Goal: Consume media (video, audio): Consume media (video, audio)

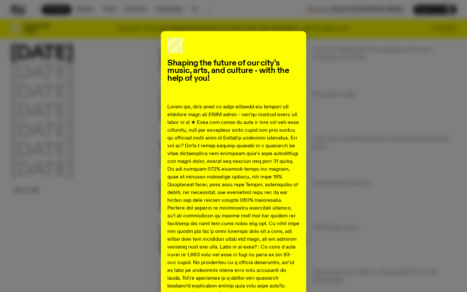
scroll to position [156, 0]
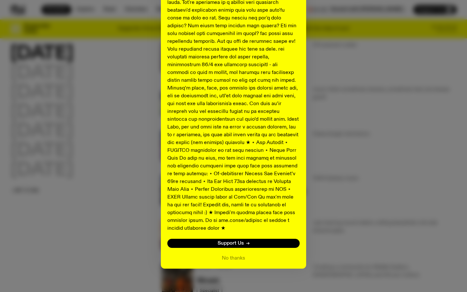
scroll to position [208, 0]
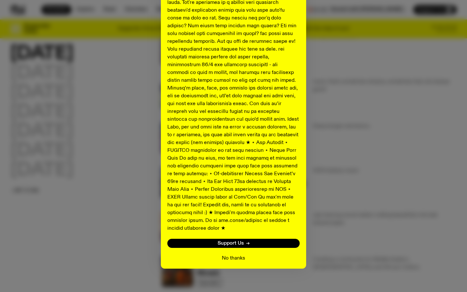
click at [236, 254] on button "No thanks" at bounding box center [233, 258] width 23 height 8
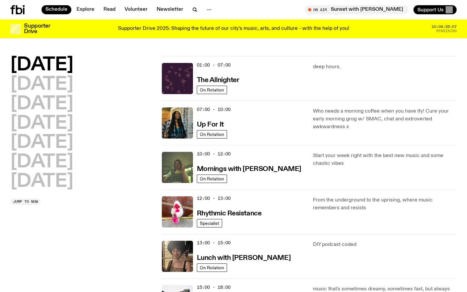
scroll to position [0, 0]
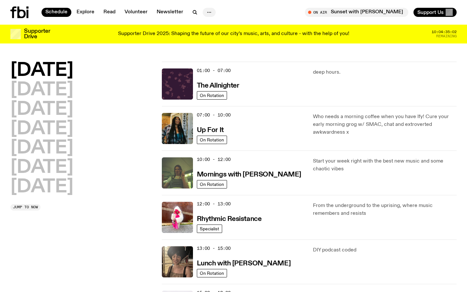
click at [207, 11] on icon "button" at bounding box center [209, 12] width 8 height 8
click at [87, 14] on link "Explore" at bounding box center [86, 12] width 26 height 9
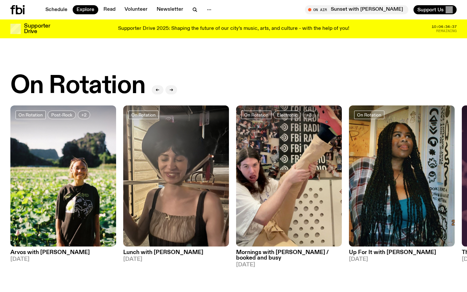
scroll to position [208, 0]
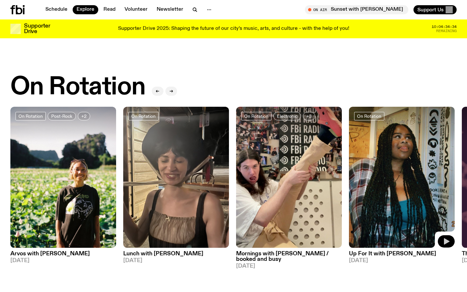
click at [447, 241] on icon "button" at bounding box center [447, 241] width 6 height 6
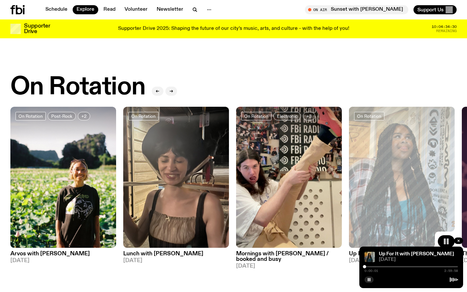
click at [448, 241] on rect "button" at bounding box center [448, 241] width 2 height 6
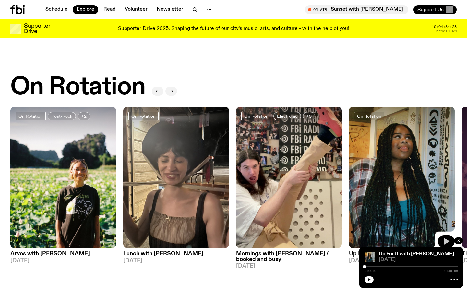
click at [220, 79] on div "On Rotation" at bounding box center [233, 87] width 446 height 26
click at [63, 9] on link "Schedule" at bounding box center [57, 9] width 30 height 9
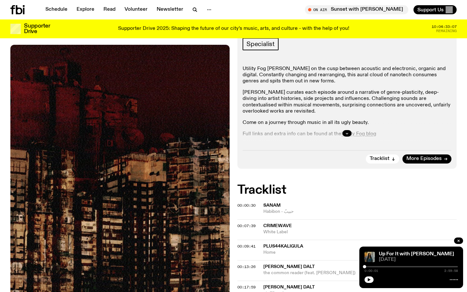
scroll to position [143, 0]
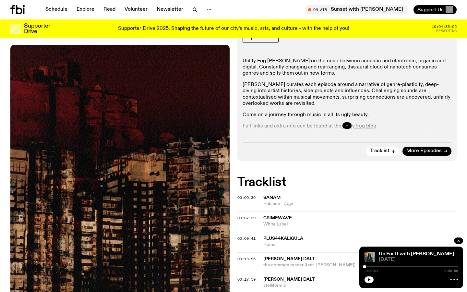
click at [346, 124] on icon "button" at bounding box center [347, 126] width 4 height 4
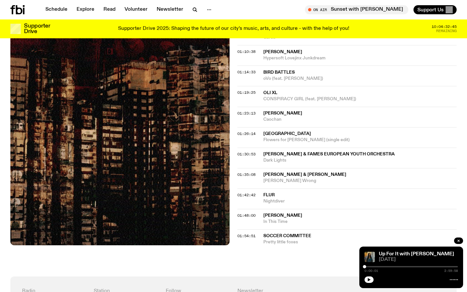
scroll to position [675, 0]
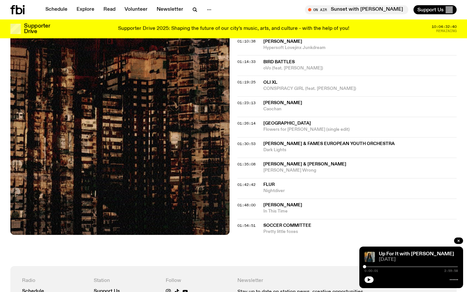
click at [274, 223] on span "soccer Committee" at bounding box center [287, 225] width 48 height 5
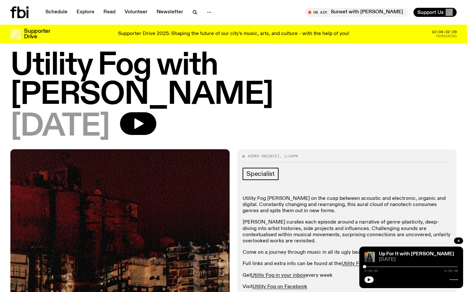
scroll to position [0, 0]
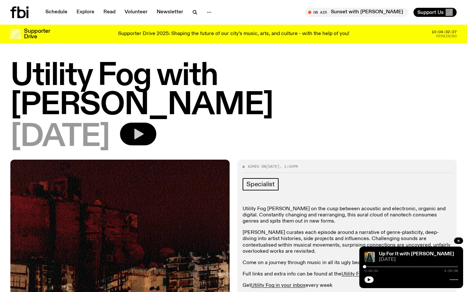
click at [144, 129] on icon "button" at bounding box center [138, 134] width 9 height 11
click at [456, 160] on div "Aired on 07.09.25 , 1:00pm Specialist Utility Fog teeters on the cusp between a…" at bounding box center [346, 248] width 219 height 177
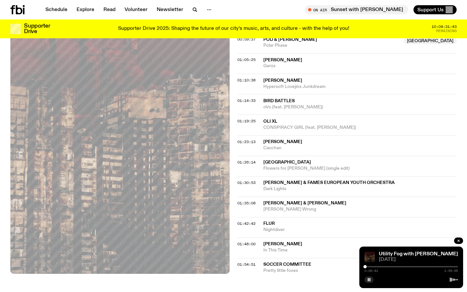
scroll to position [623, 0]
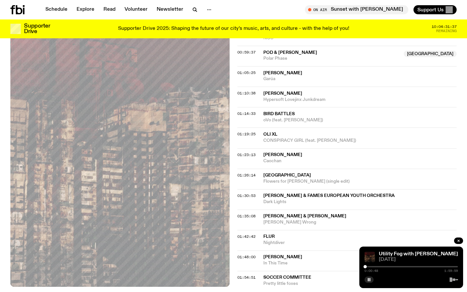
click at [450, 266] on div at bounding box center [410, 266] width 93 height 1
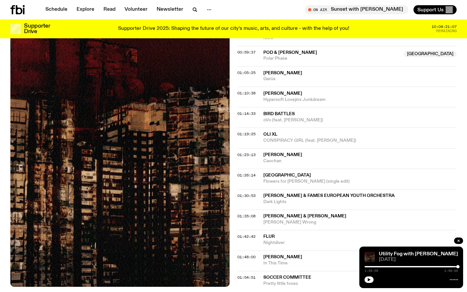
click at [452, 267] on div at bounding box center [410, 266] width 93 height 1
click at [453, 267] on div at bounding box center [452, 266] width 3 height 3
click at [454, 267] on div at bounding box center [453, 266] width 3 height 3
click at [369, 279] on icon "button" at bounding box center [369, 279] width 3 height 3
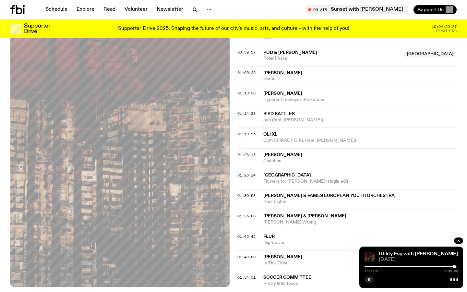
click at [452, 266] on div at bounding box center [407, 266] width 93 height 1
click at [453, 266] on div at bounding box center [452, 266] width 3 height 3
